Goal: Task Accomplishment & Management: Use online tool/utility

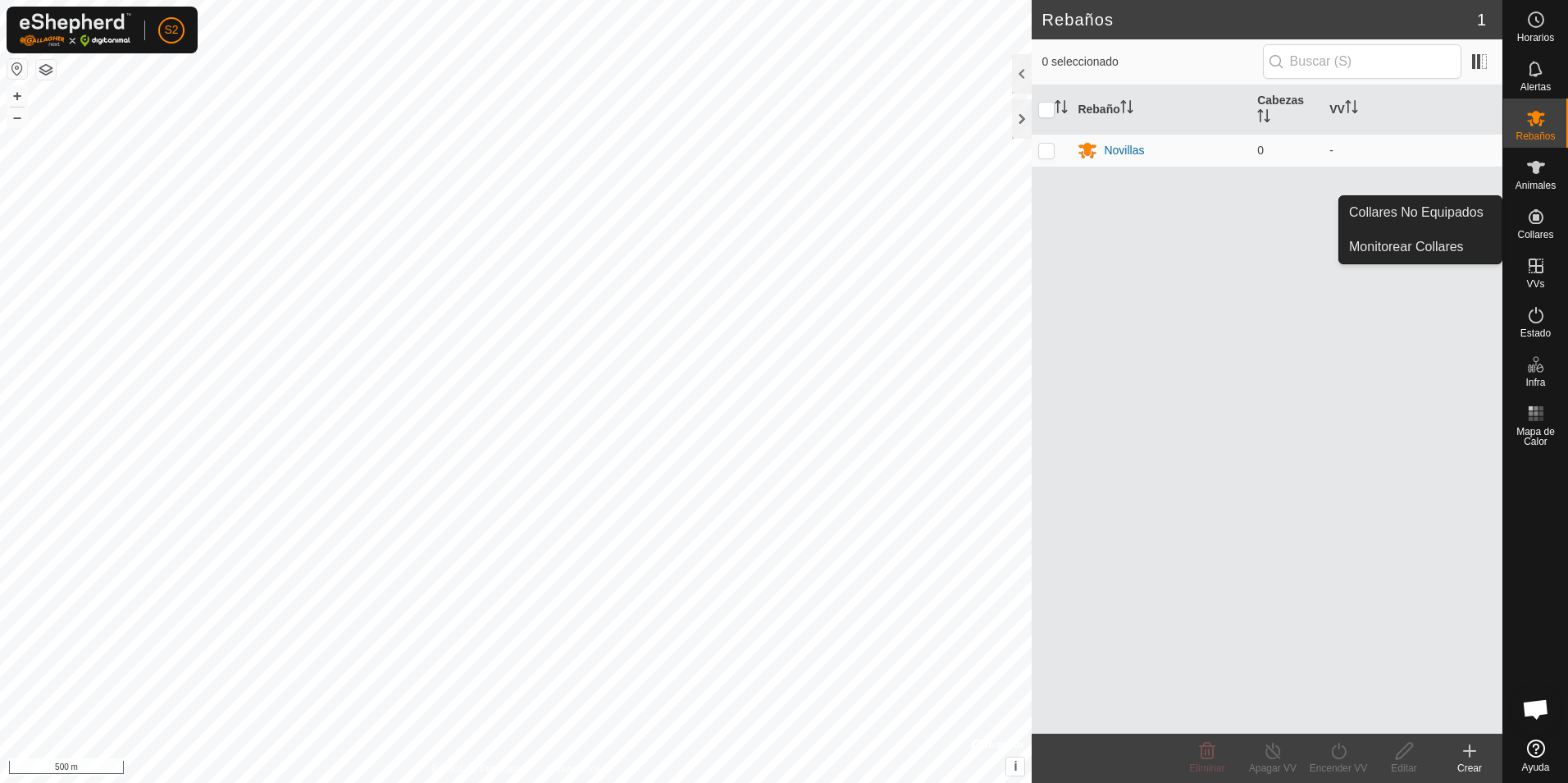
click at [1535, 230] on span "Collares" at bounding box center [1535, 235] width 36 height 10
click at [1464, 215] on link "Collares No Equipados" at bounding box center [1420, 213] width 162 height 33
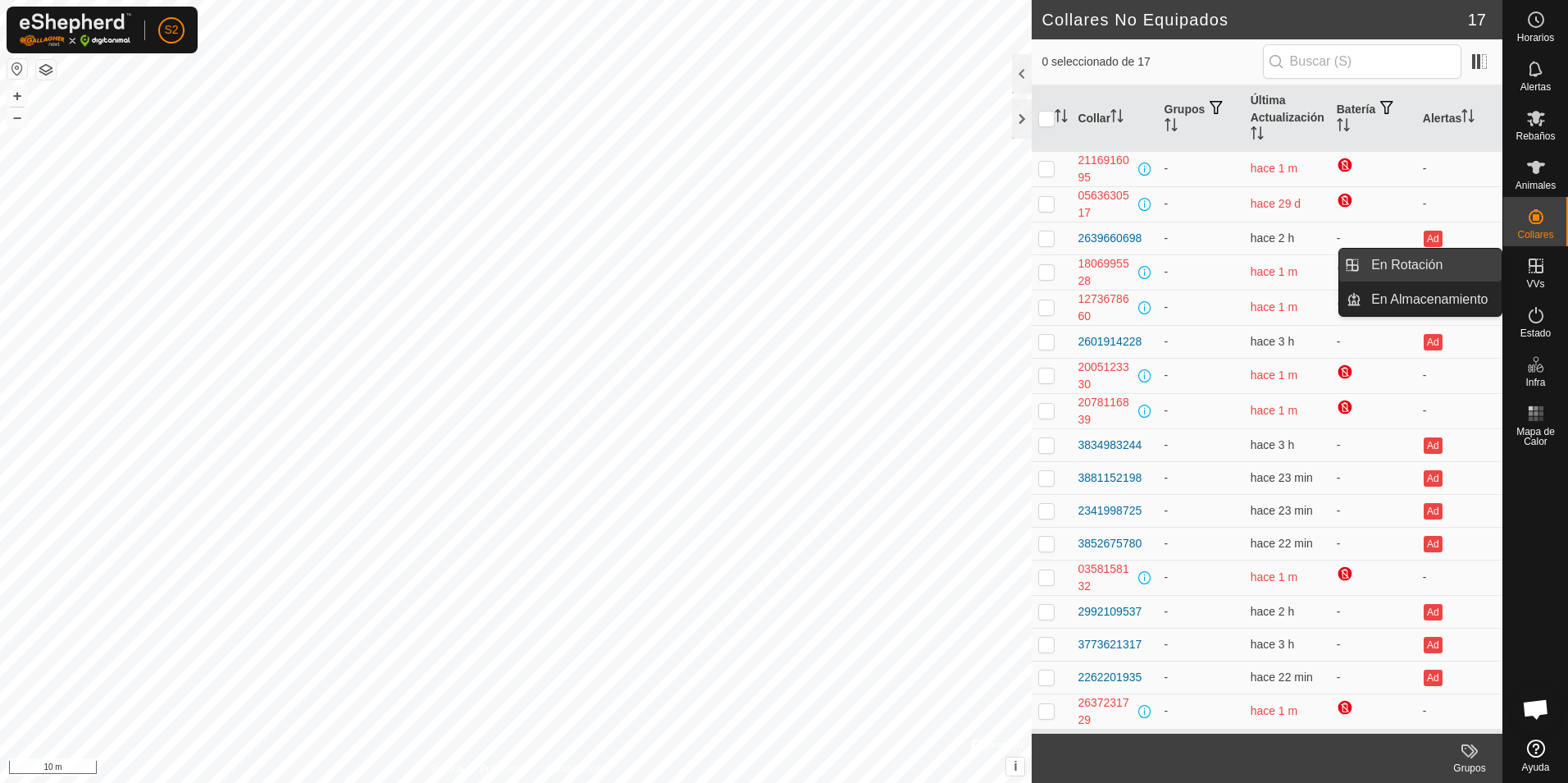
click at [1452, 273] on link "En Rotación" at bounding box center [1431, 265] width 140 height 33
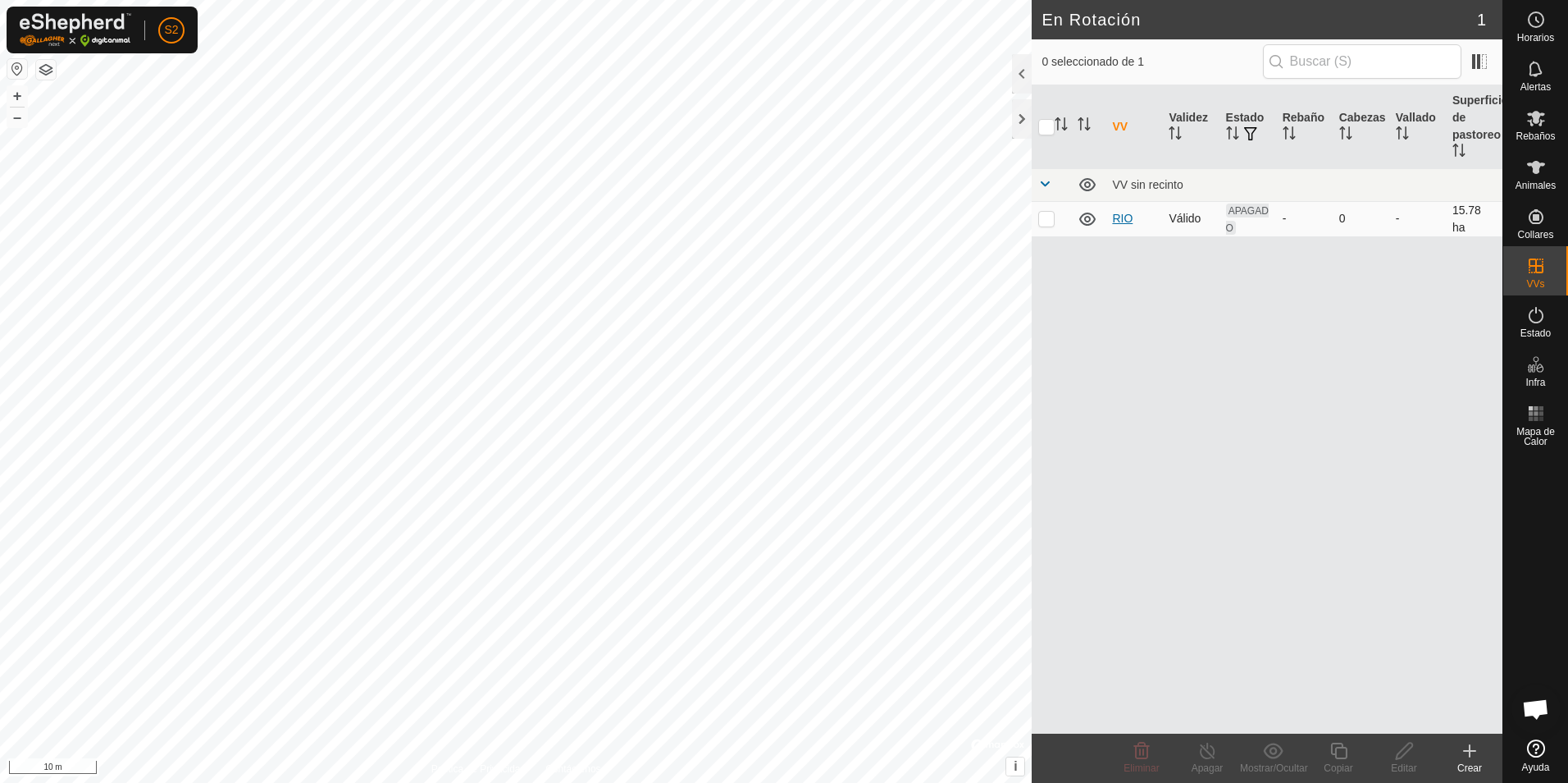
click at [1119, 216] on link "RIO" at bounding box center [1122, 218] width 20 height 13
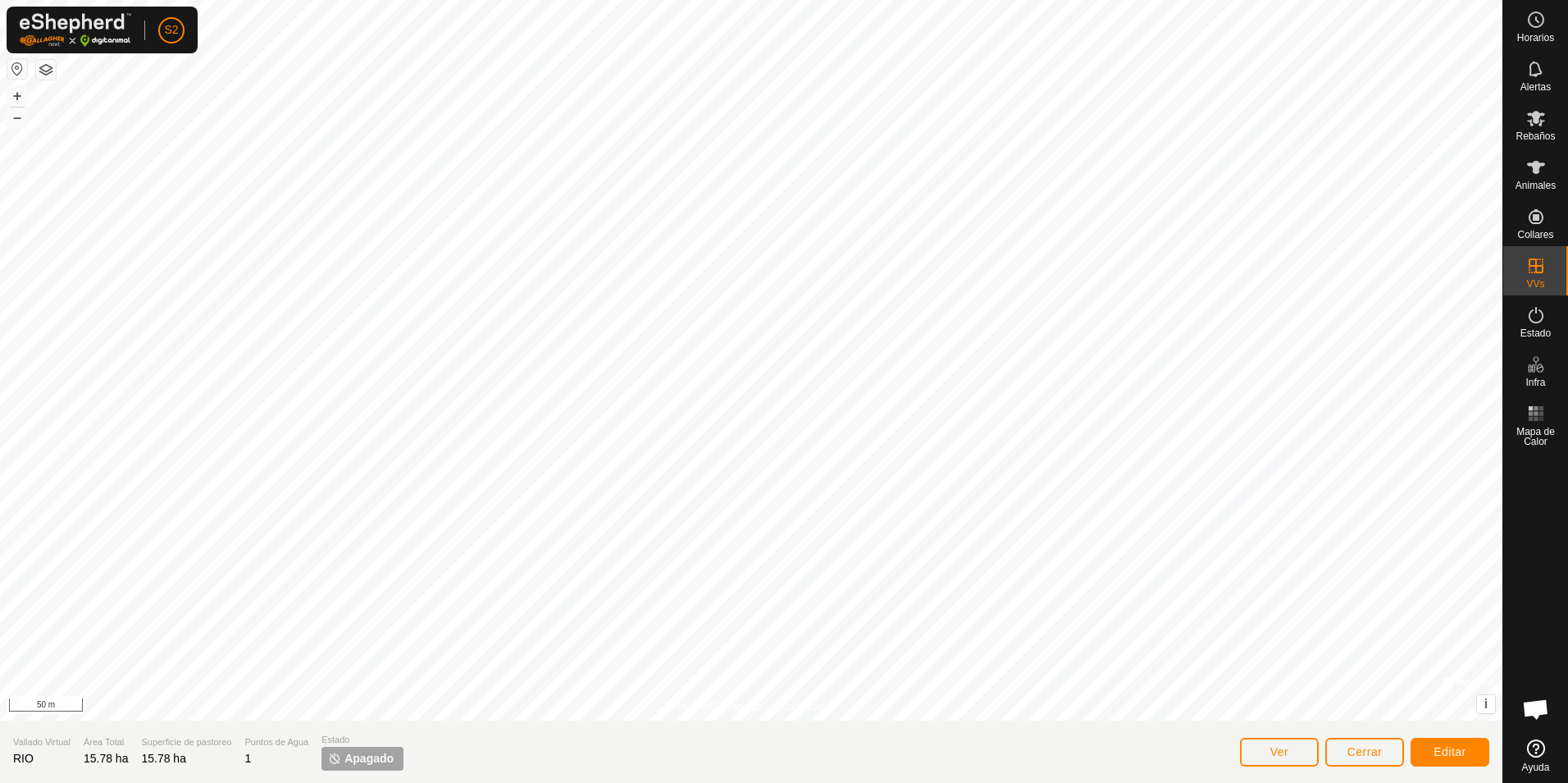
click at [0, 488] on html "S2 Horarios Alertas Rebaños Animales Collares VVs Estado Infra Mapa de Calor Ay…" at bounding box center [784, 392] width 1568 height 783
click at [221, 137] on link "Cerrar sesión" at bounding box center [247, 128] width 162 height 27
